Goal: Navigation & Orientation: Find specific page/section

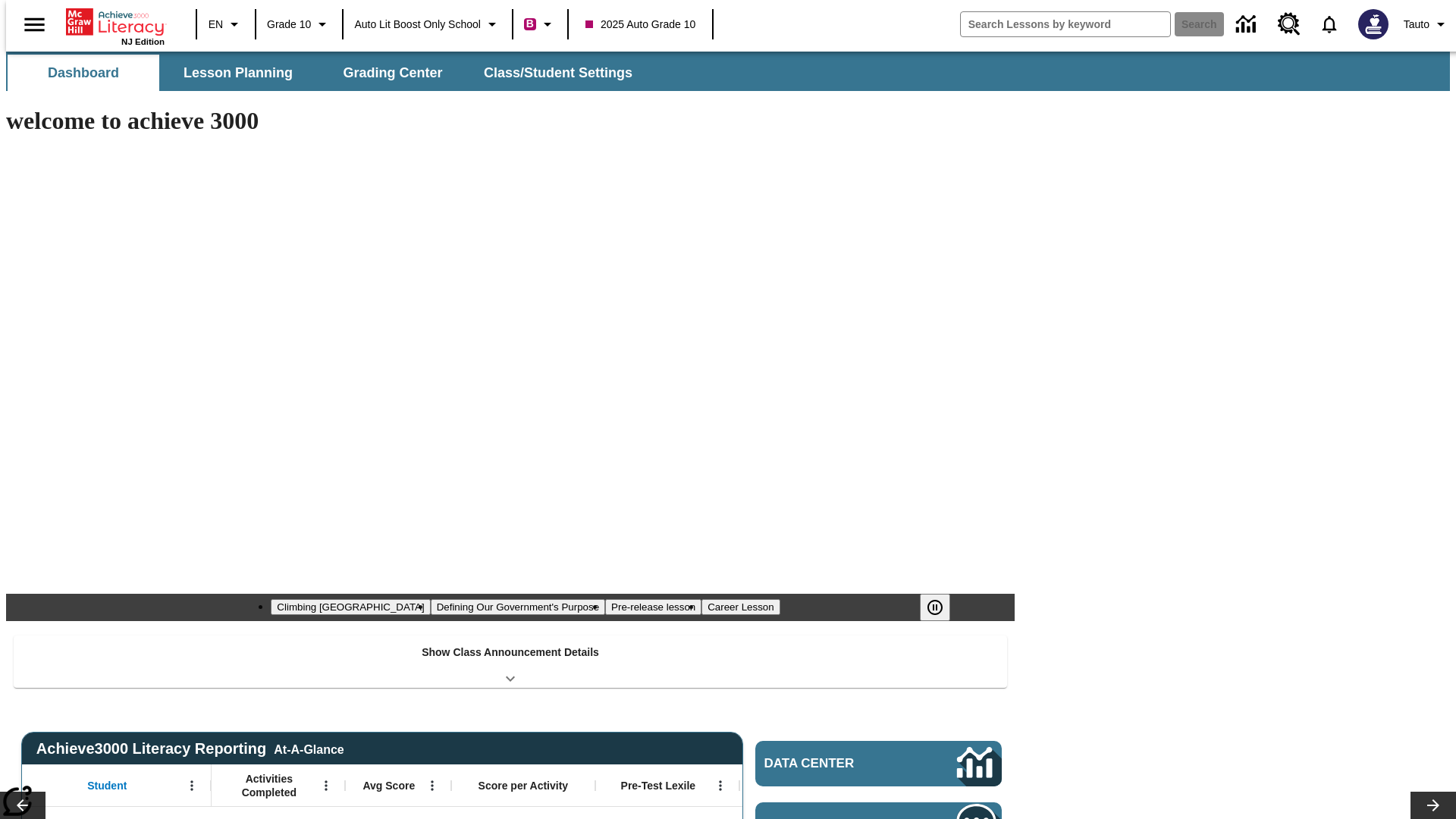
type input "-1"
click at [226, 24] on icon "Language: EN, Select a language" at bounding box center [234, 24] width 18 height 18
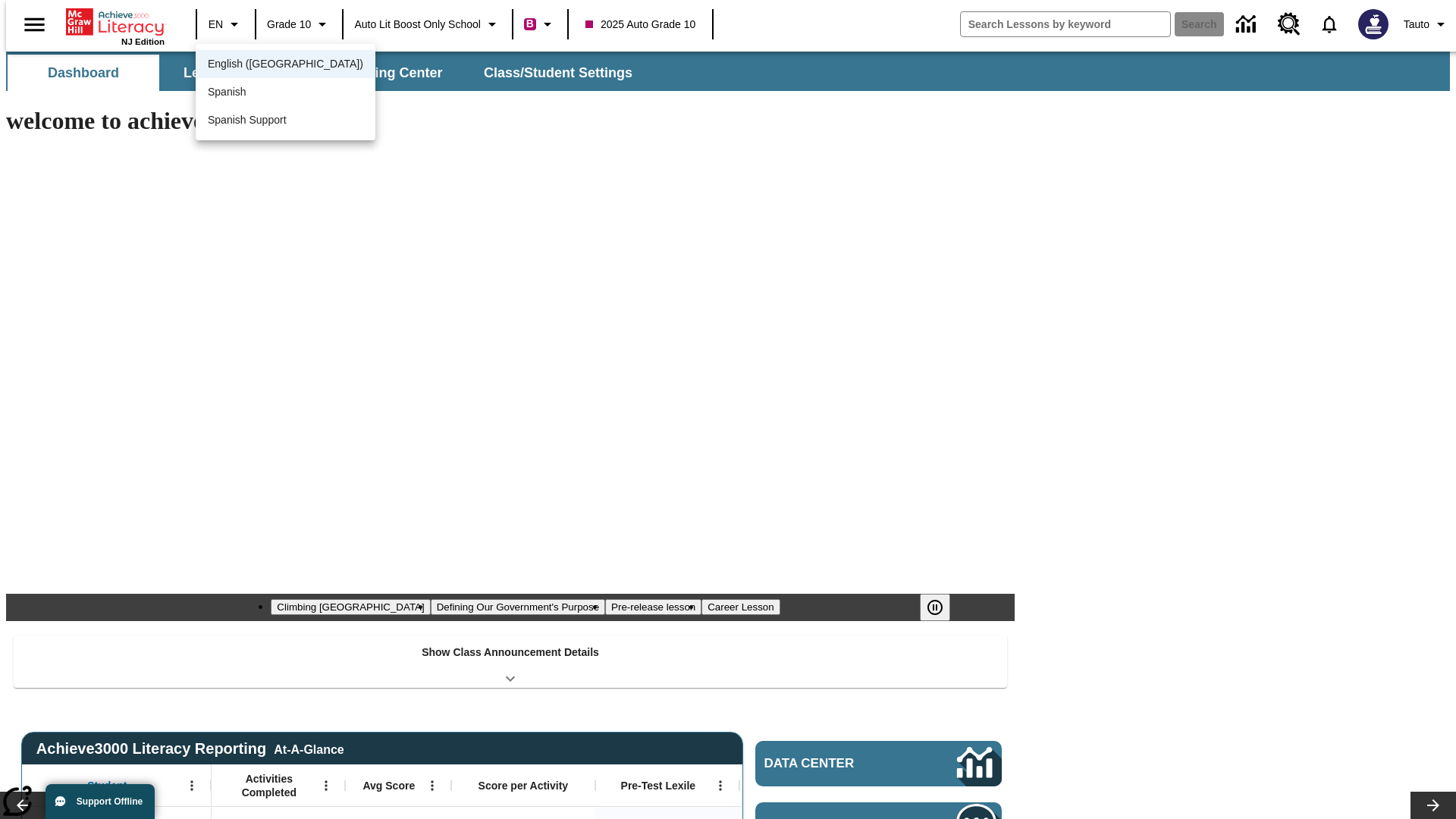
click at [253, 66] on span "English ([GEOGRAPHIC_DATA])" at bounding box center [286, 64] width 156 height 16
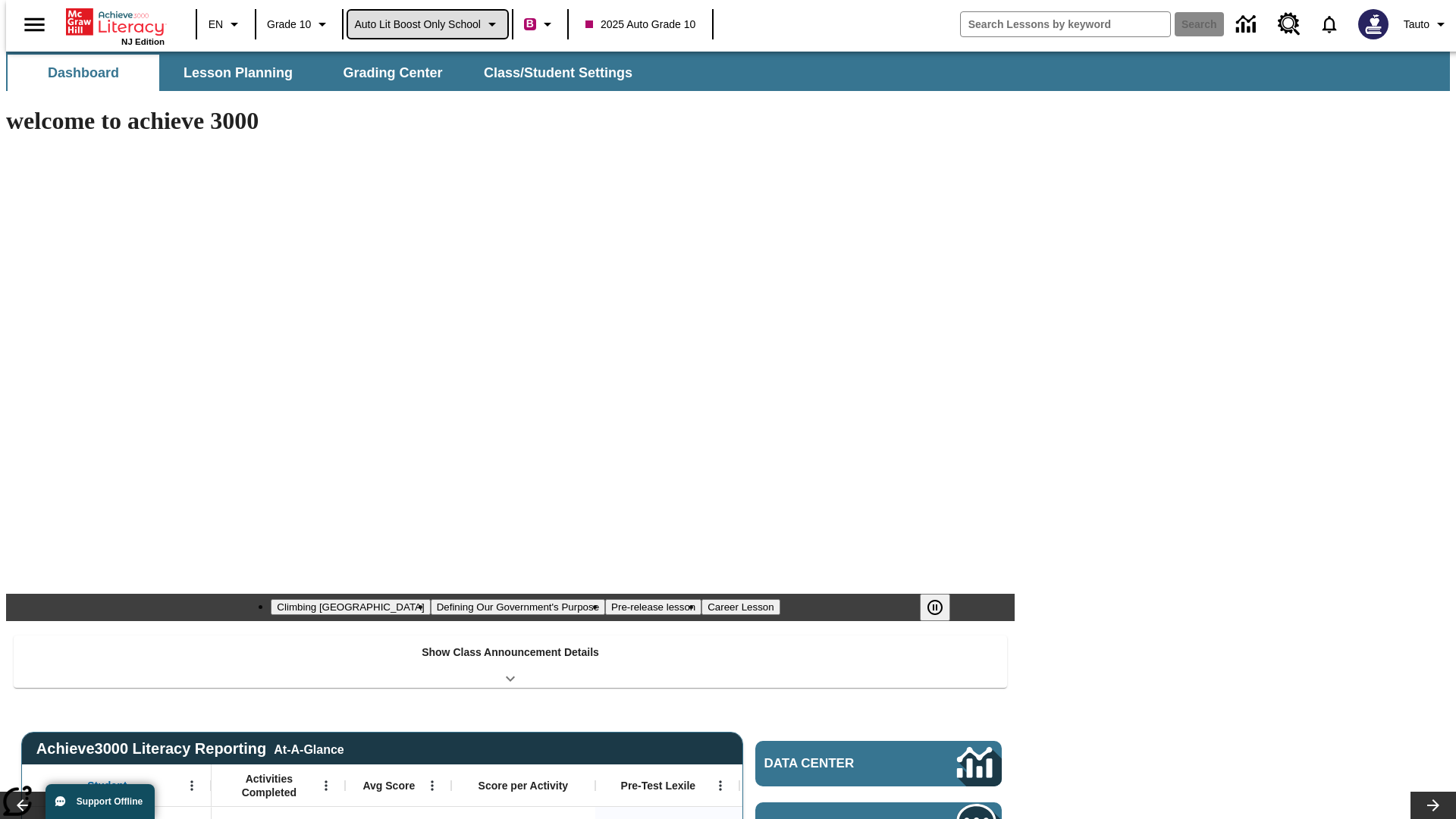
click at [427, 24] on span "Auto Lit Boost only School" at bounding box center [417, 24] width 127 height 16
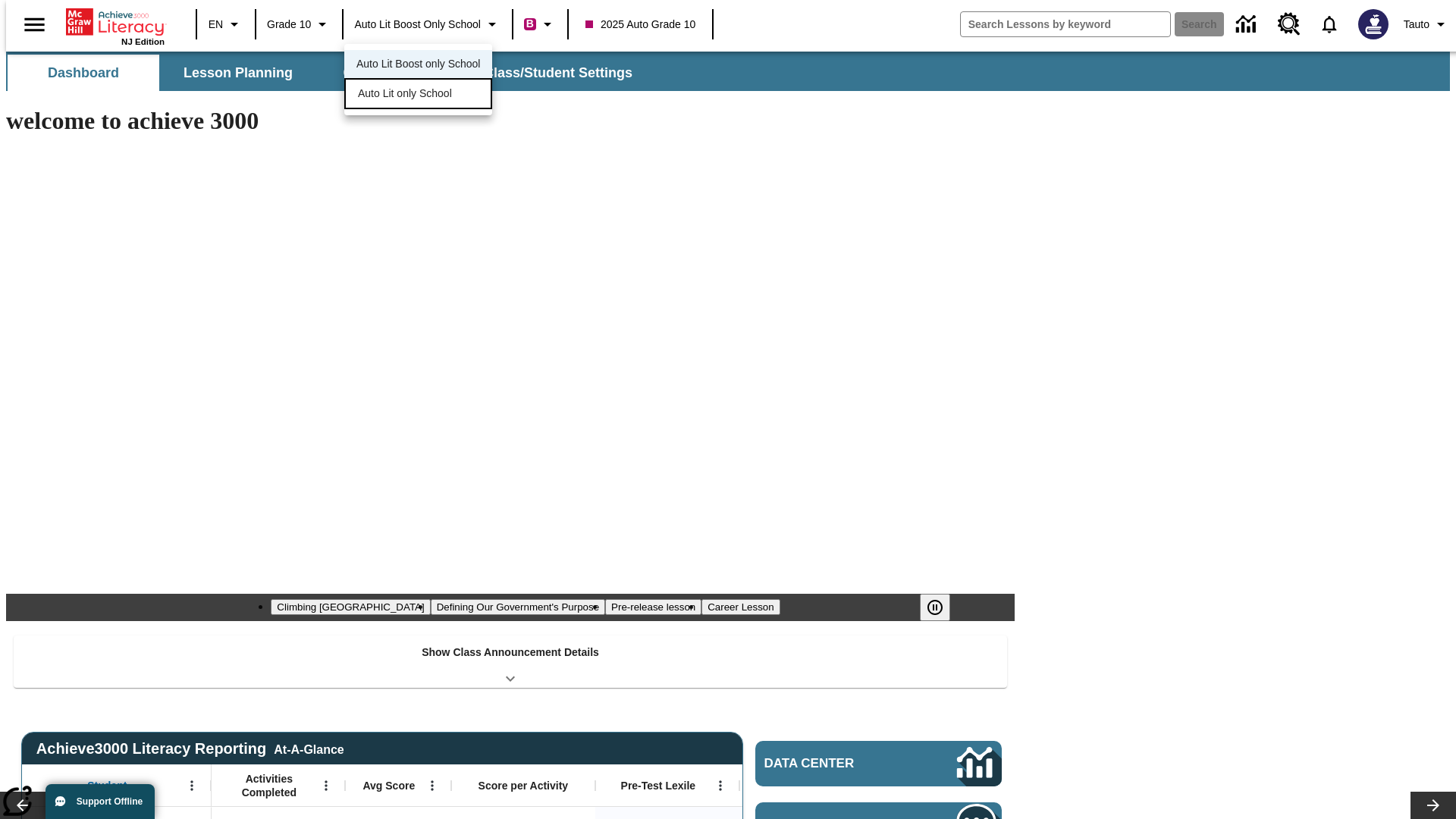
click at [406, 94] on span "Auto Lit only School" at bounding box center [405, 94] width 94 height 16
